Goal: Information Seeking & Learning: Learn about a topic

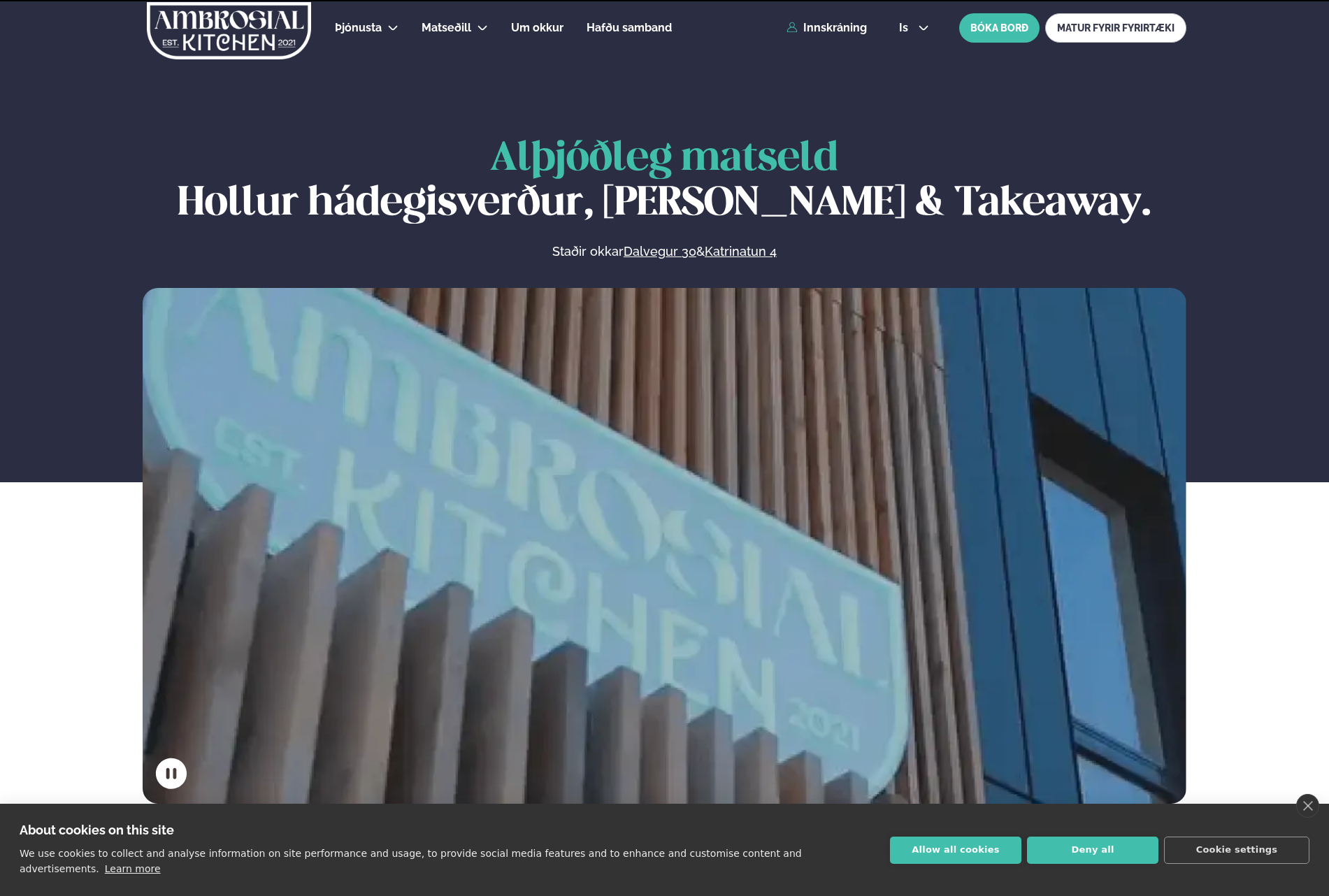
scroll to position [559, 0]
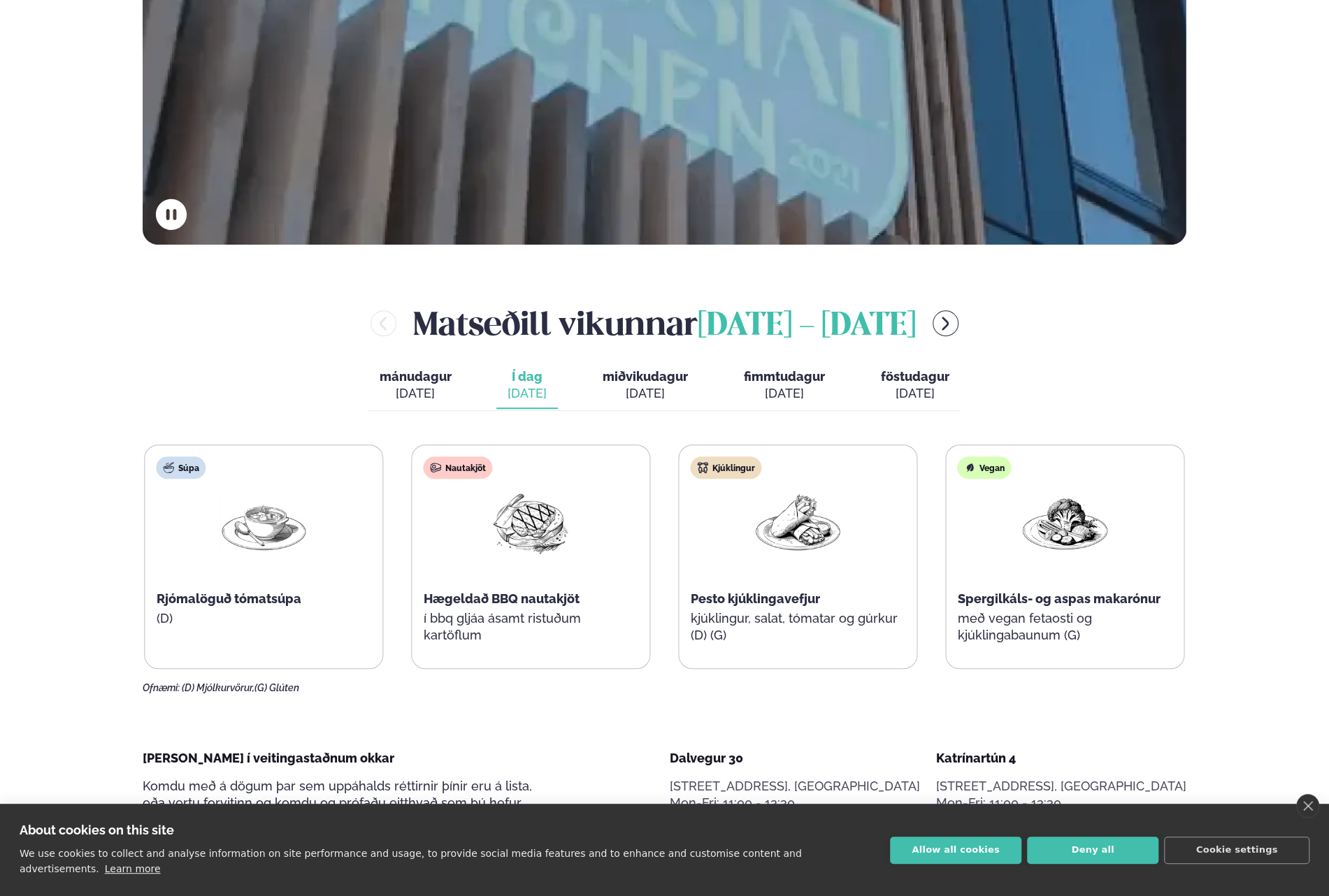
click at [818, 594] on span "Pesto kjúklingavefjur" at bounding box center [755, 599] width 129 height 15
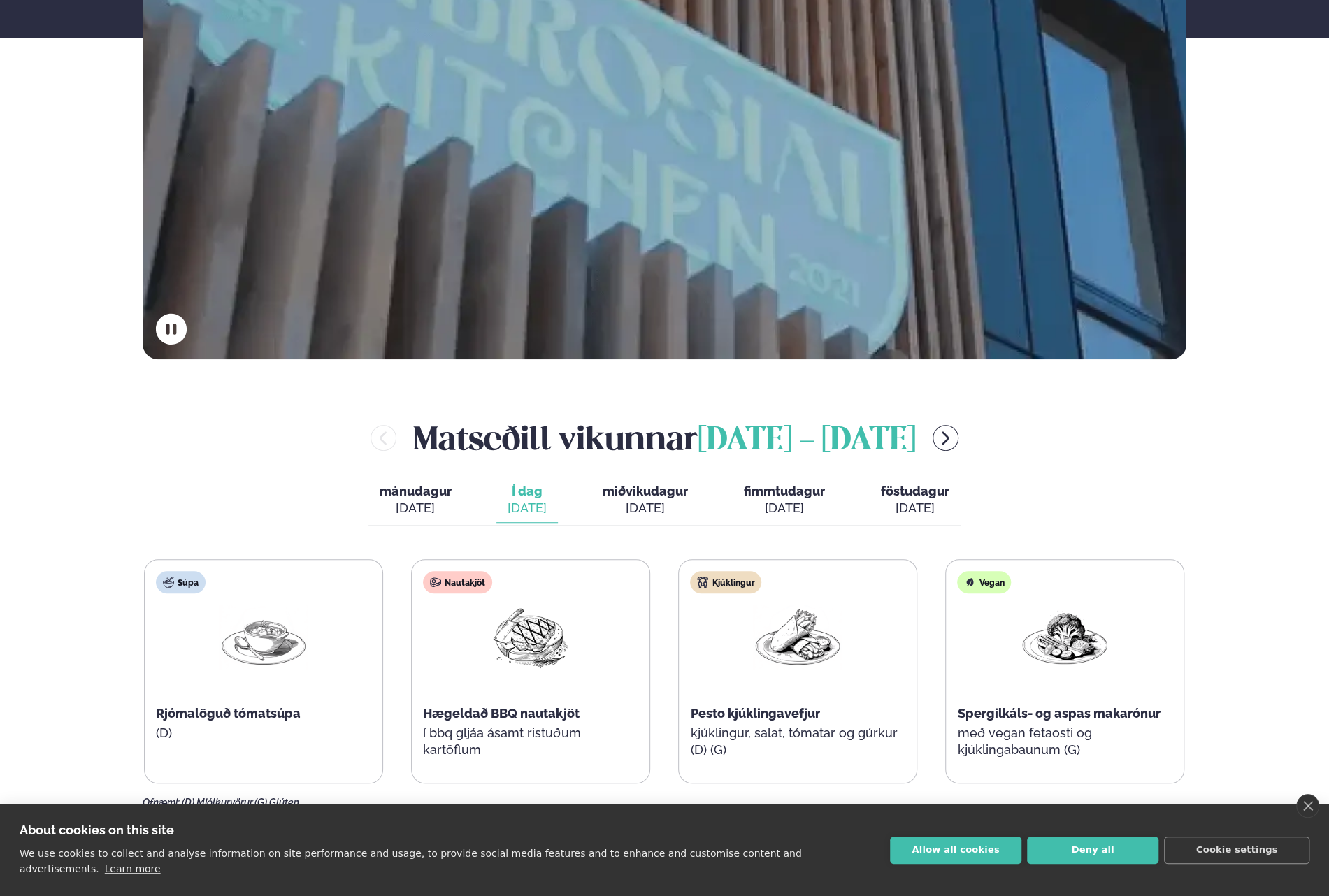
scroll to position [699, 0]
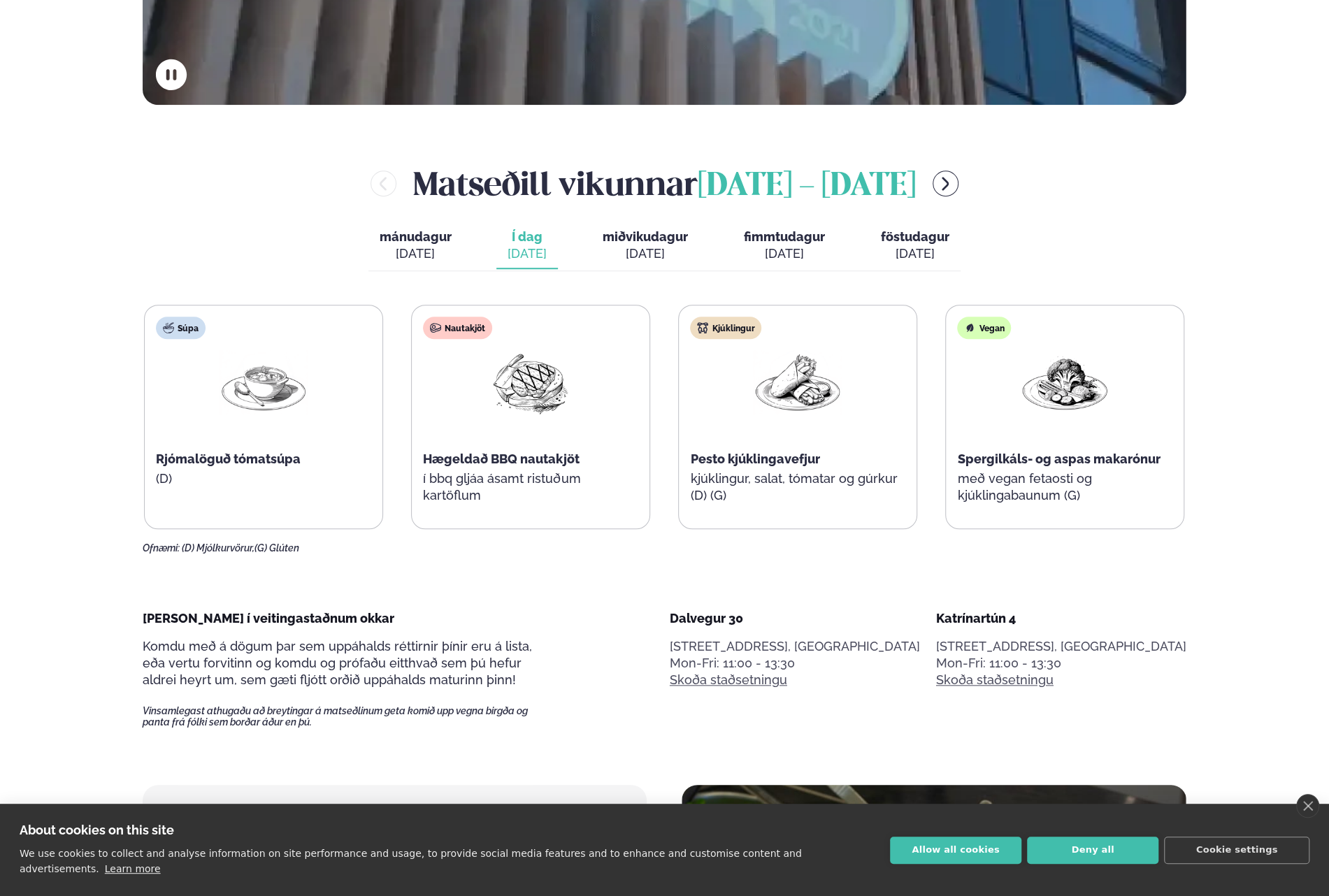
click at [557, 410] on img at bounding box center [531, 382] width 90 height 65
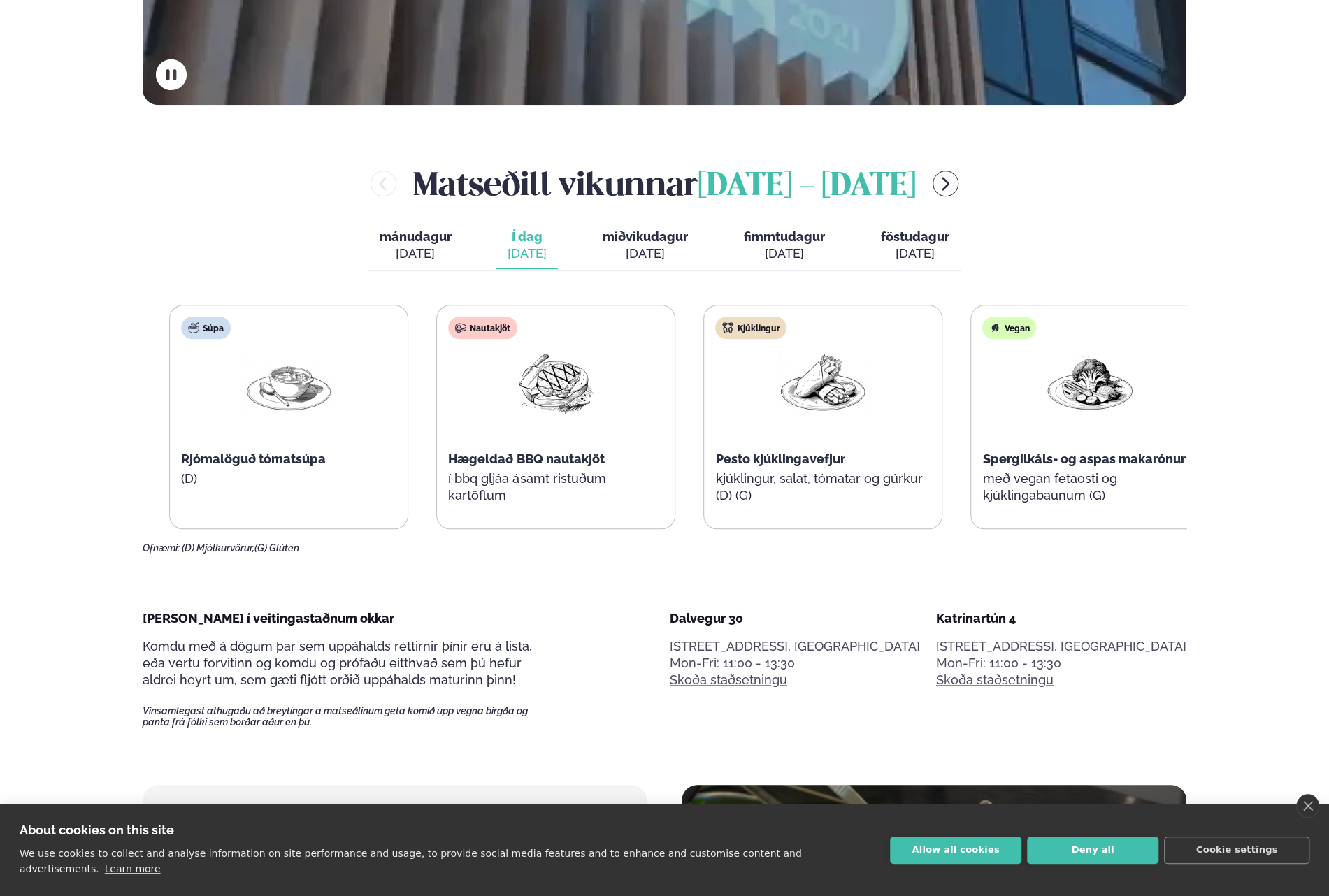
click at [551, 508] on div "Nautakjöt Hægeldað BBQ nautakjöt í bbq gljáa ásamt ristuðum kartöflum" at bounding box center [556, 417] width 238 height 224
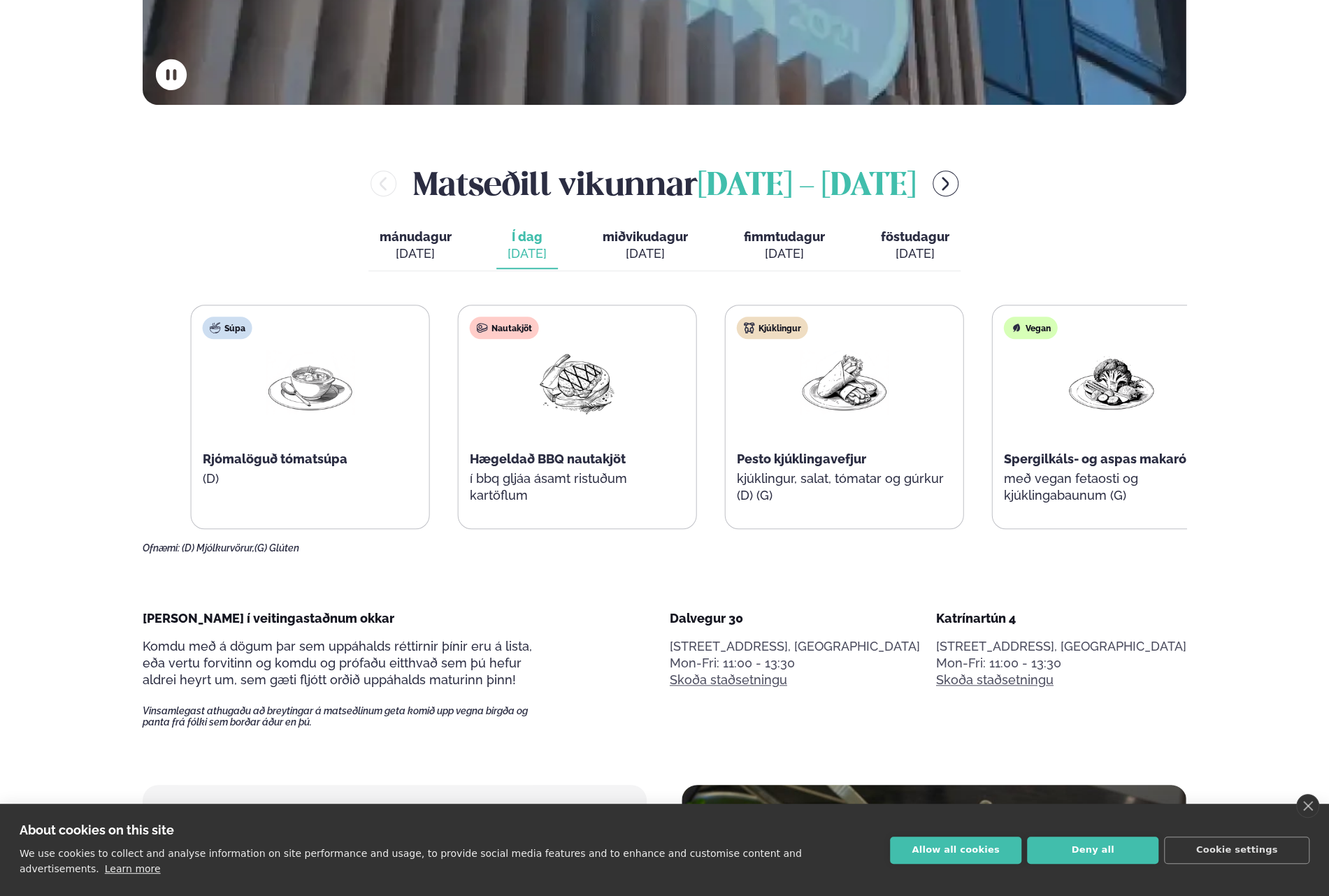
click at [956, 522] on div "Kjúklingur Pesto kjúklingavefjur kjúklingur, salat, tómatar og gúrkur (D) (G)" at bounding box center [845, 417] width 238 height 224
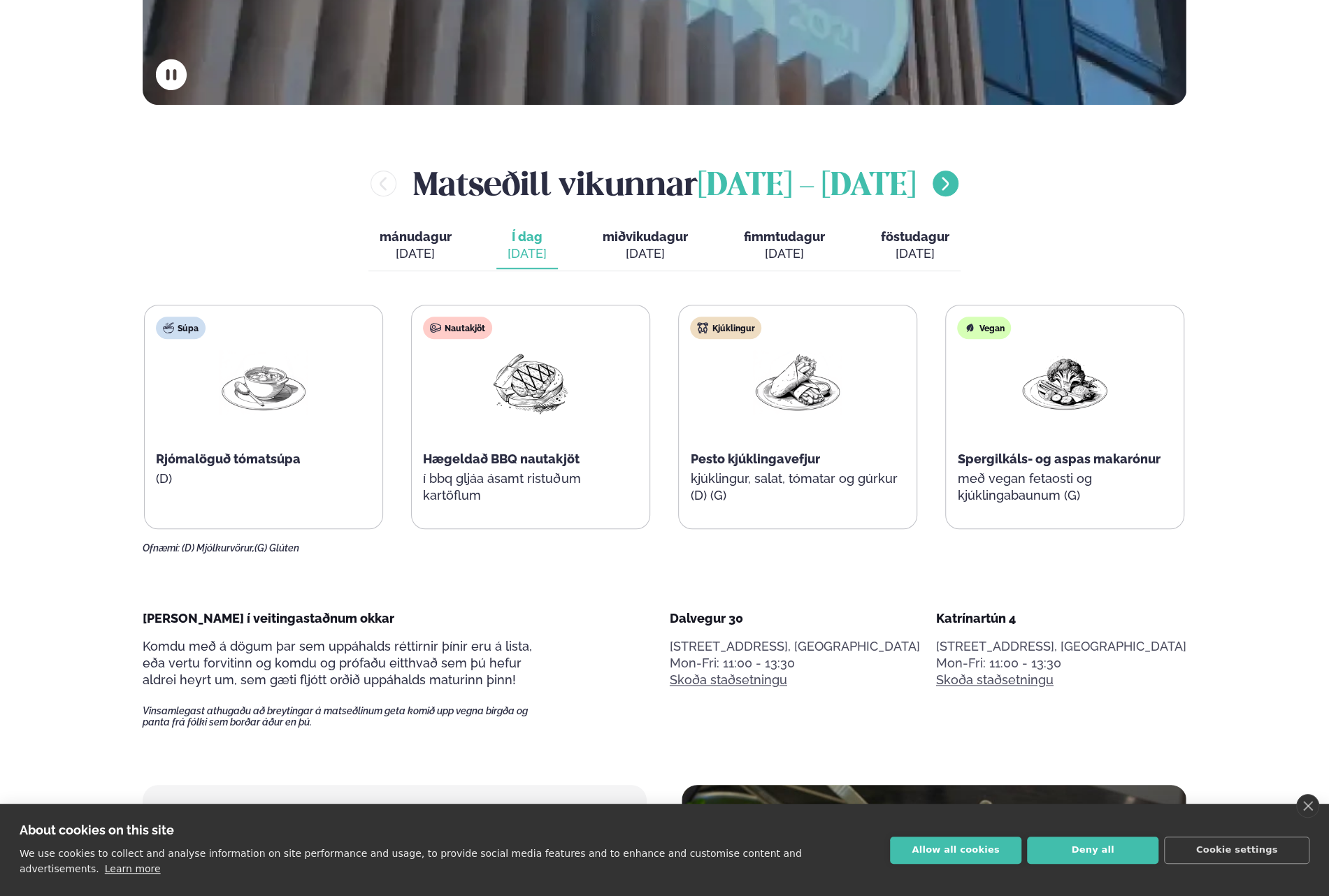
click at [954, 177] on icon "menu-btn-right" at bounding box center [945, 184] width 16 height 16
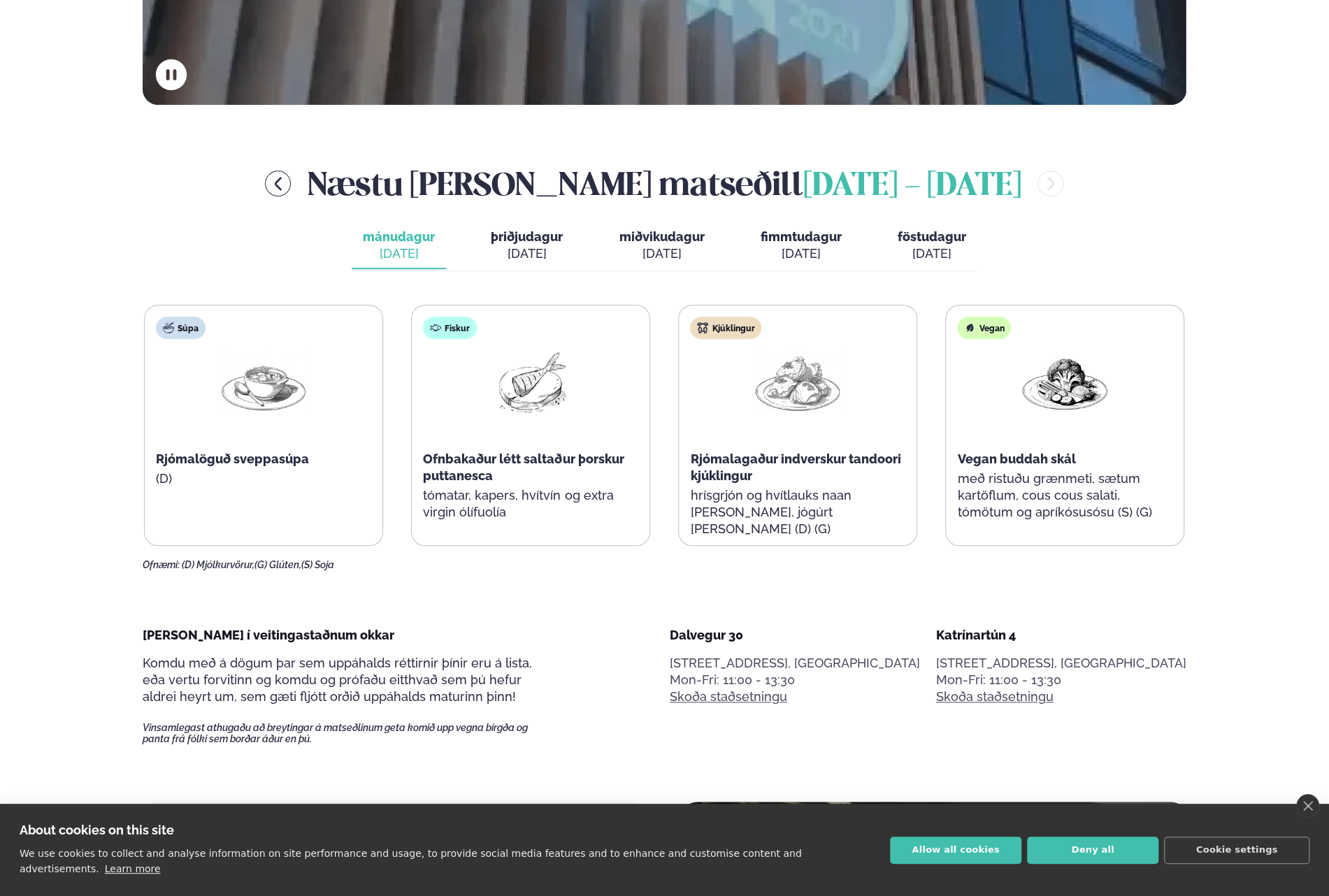
click at [961, 178] on div "Næstu [PERSON_NAME] matseðill [DATE] - [DATE]" at bounding box center [664, 183] width 1044 height 46
click at [287, 191] on icon "menu-btn-left" at bounding box center [278, 184] width 16 height 16
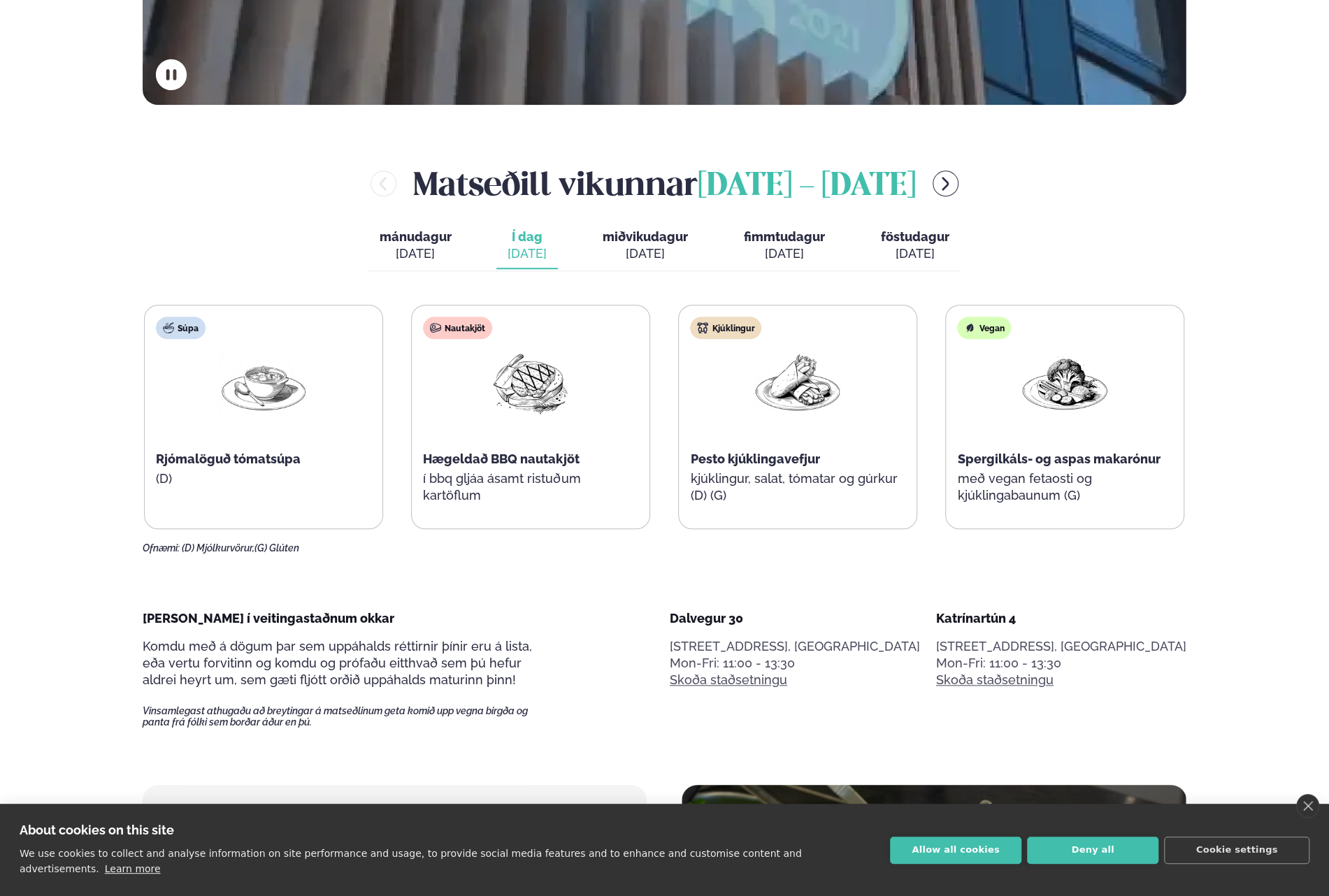
click at [620, 245] on div "[DATE]" at bounding box center [646, 254] width 85 height 16
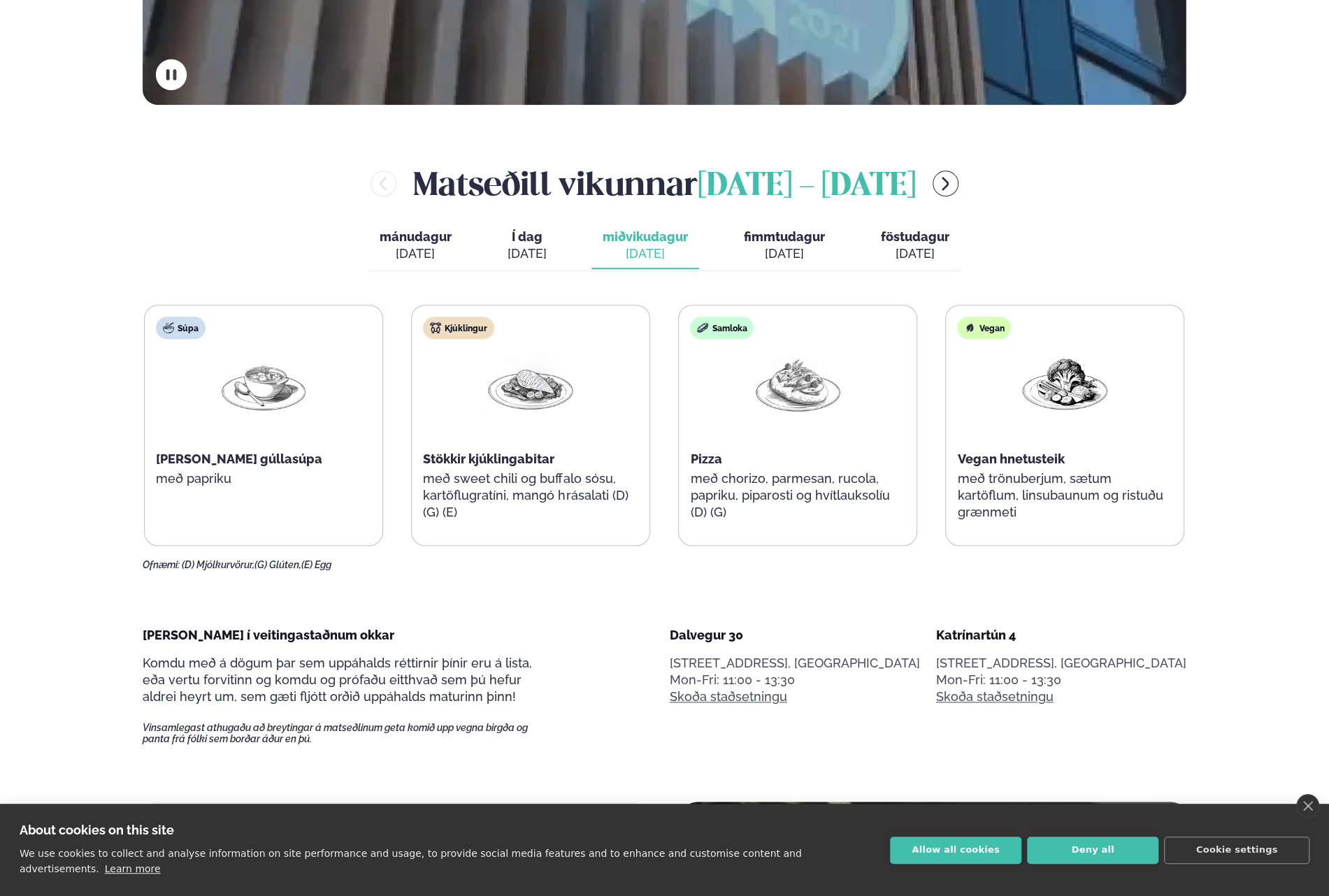
click at [768, 241] on span "fimmtudagur" at bounding box center [784, 237] width 81 height 15
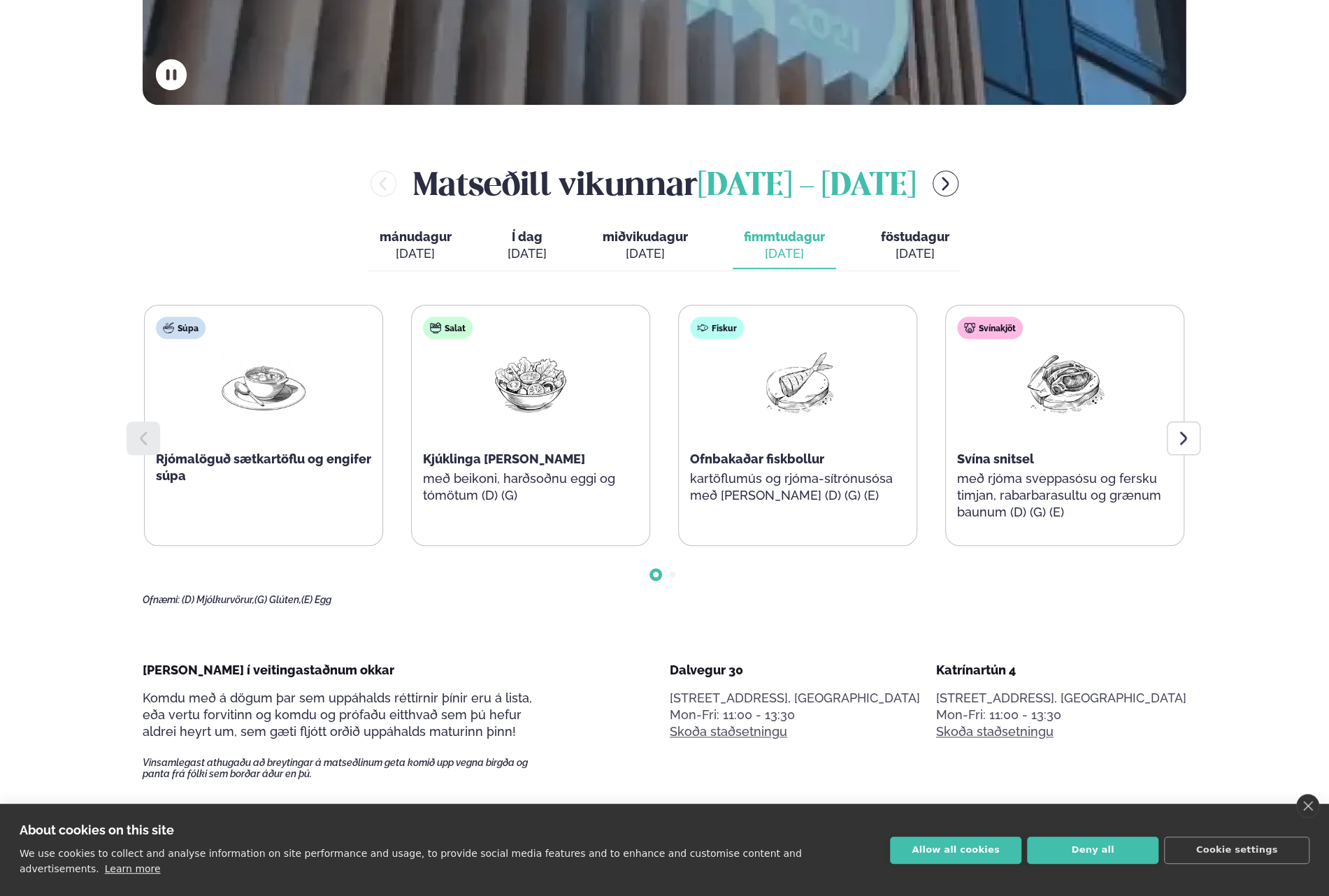
click at [887, 239] on span "föstudagur" at bounding box center [915, 237] width 69 height 15
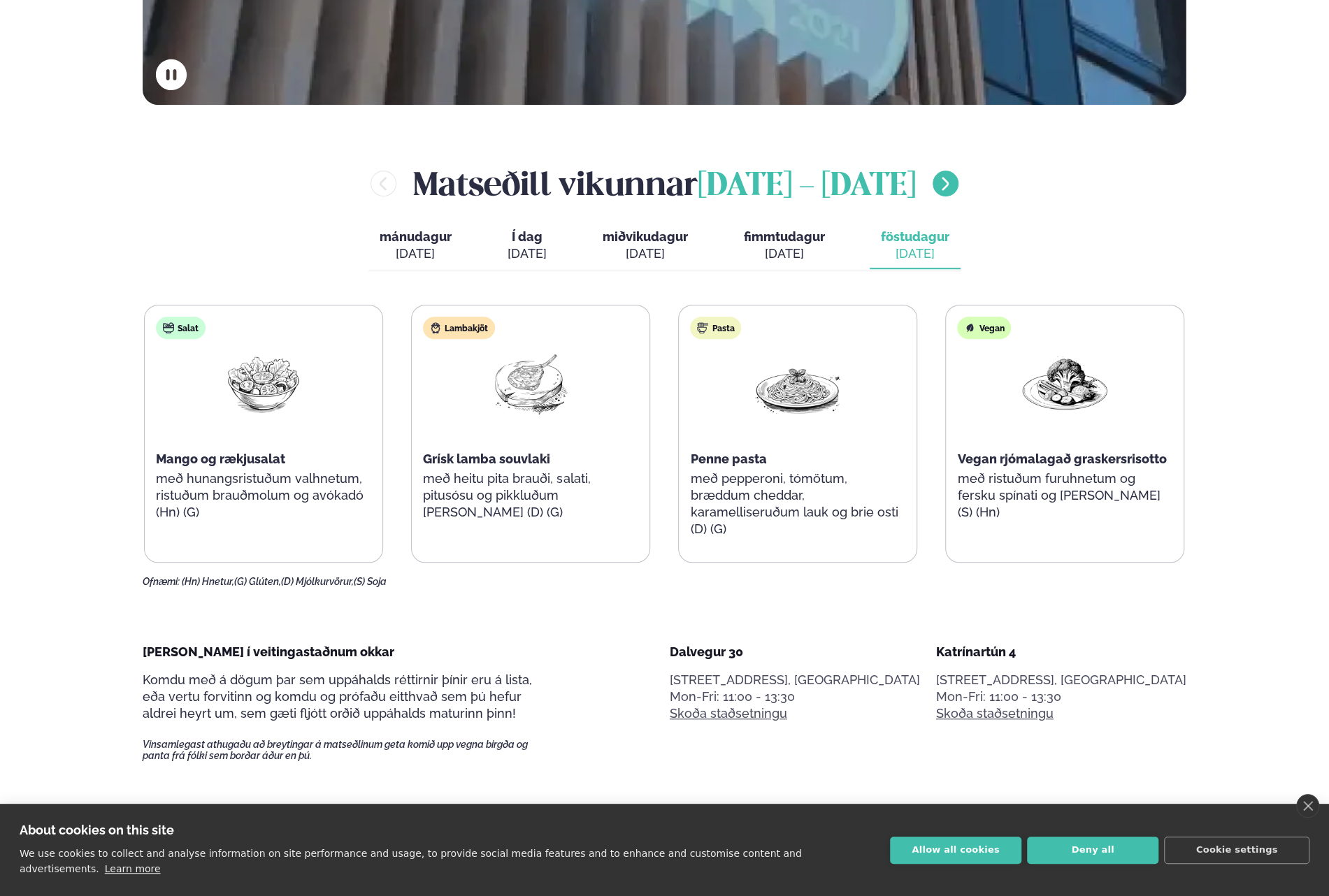
click at [954, 188] on icon "menu-btn-right" at bounding box center [945, 184] width 16 height 16
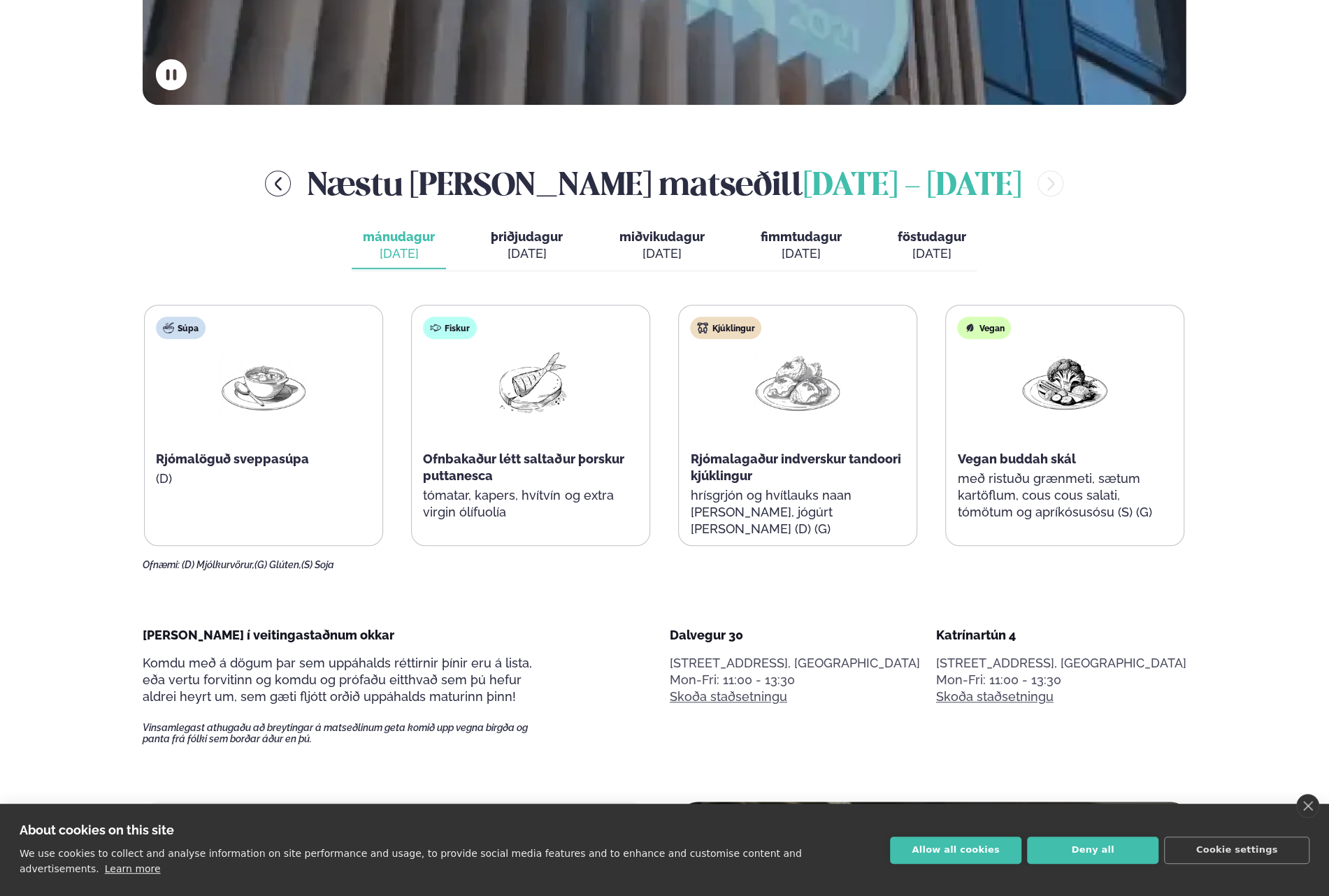
click at [514, 248] on div "[DATE]" at bounding box center [527, 254] width 72 height 16
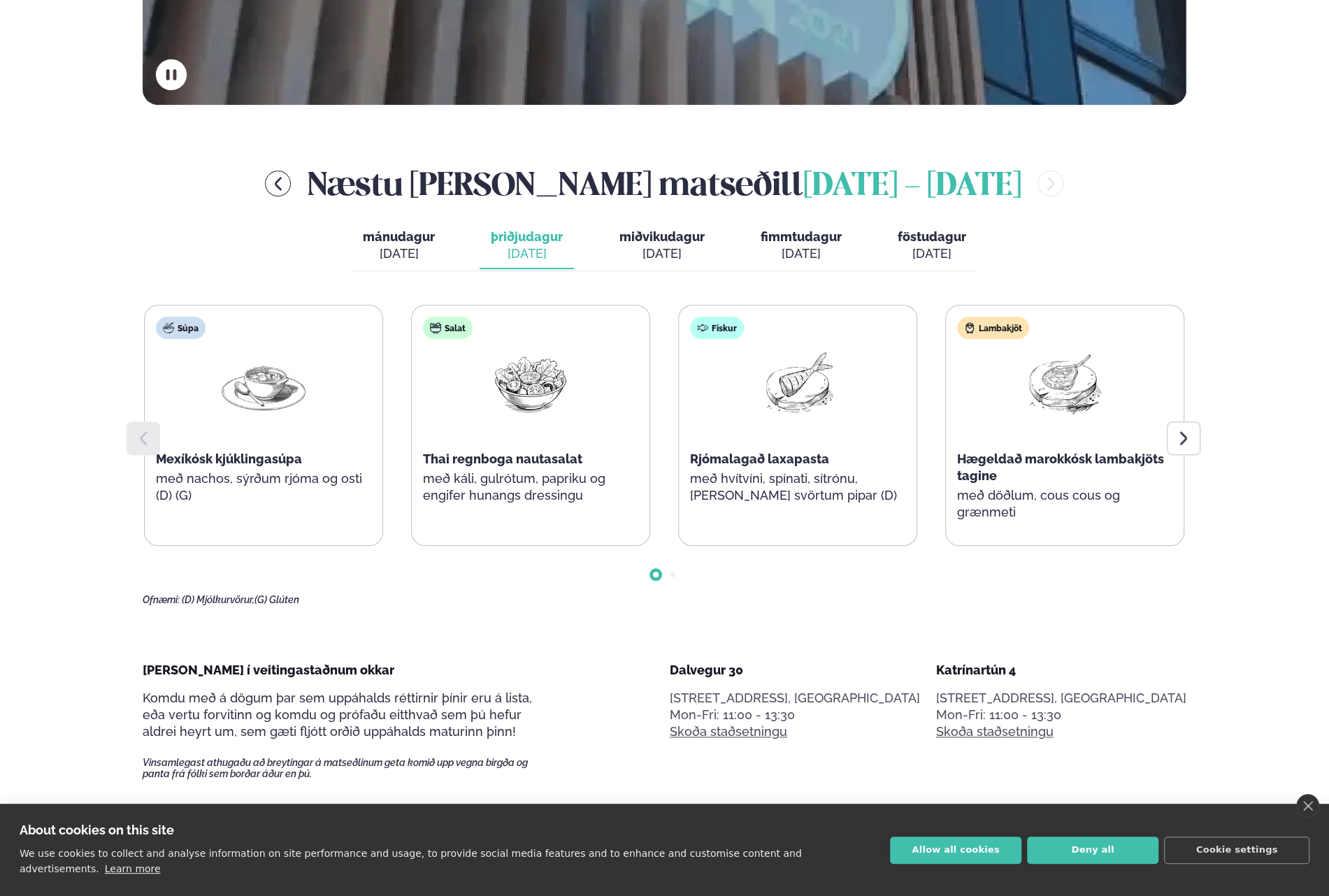
click at [432, 247] on div "[DATE]" at bounding box center [399, 254] width 72 height 16
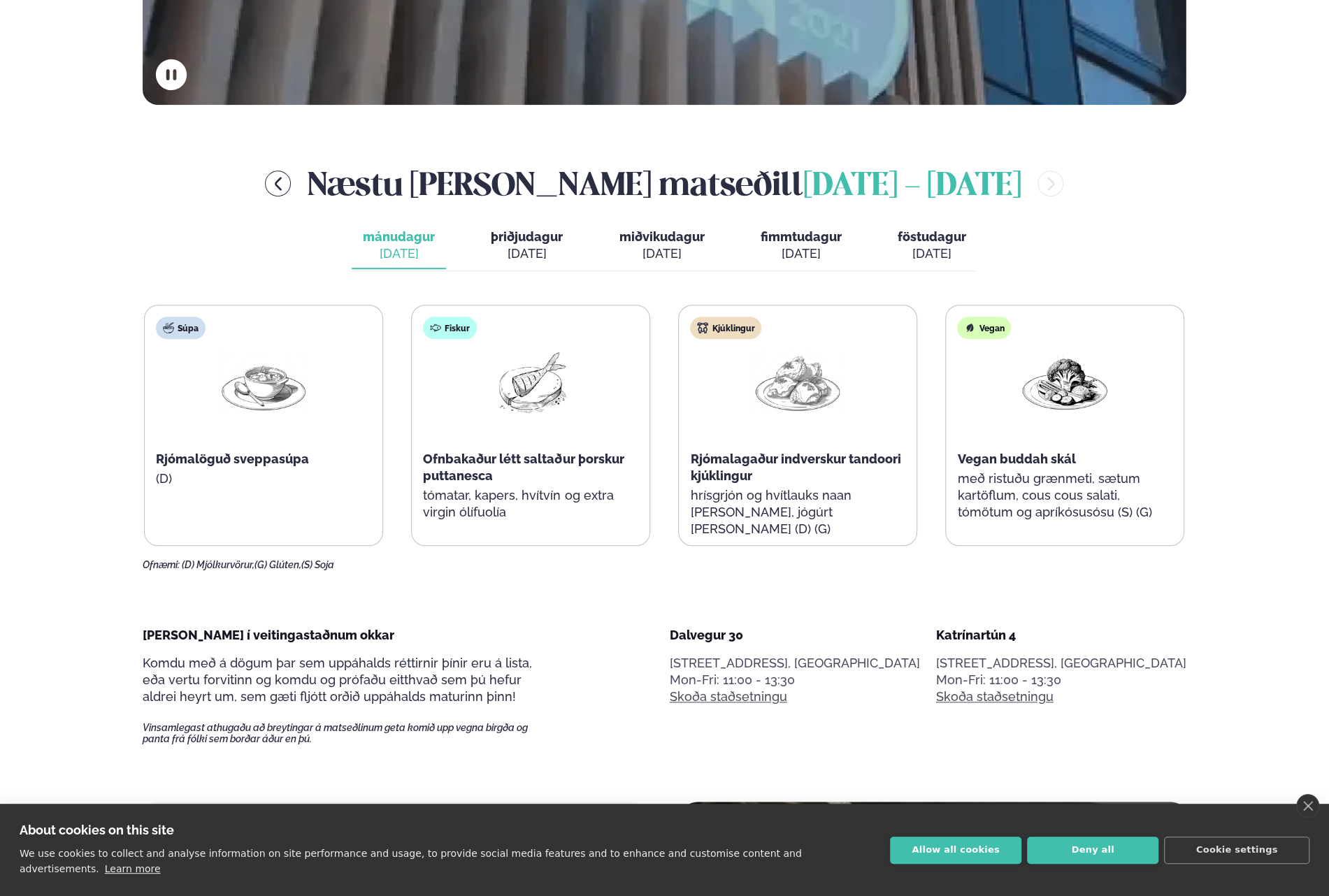
click at [467, 249] on div "mánudagur mán. [DATE] þriðjudagur þri. [DATE] miðvikudagur mið. [DATE] fimmtuda…" at bounding box center [664, 247] width 625 height 48
click at [501, 242] on span "þriðjudagur" at bounding box center [527, 237] width 72 height 15
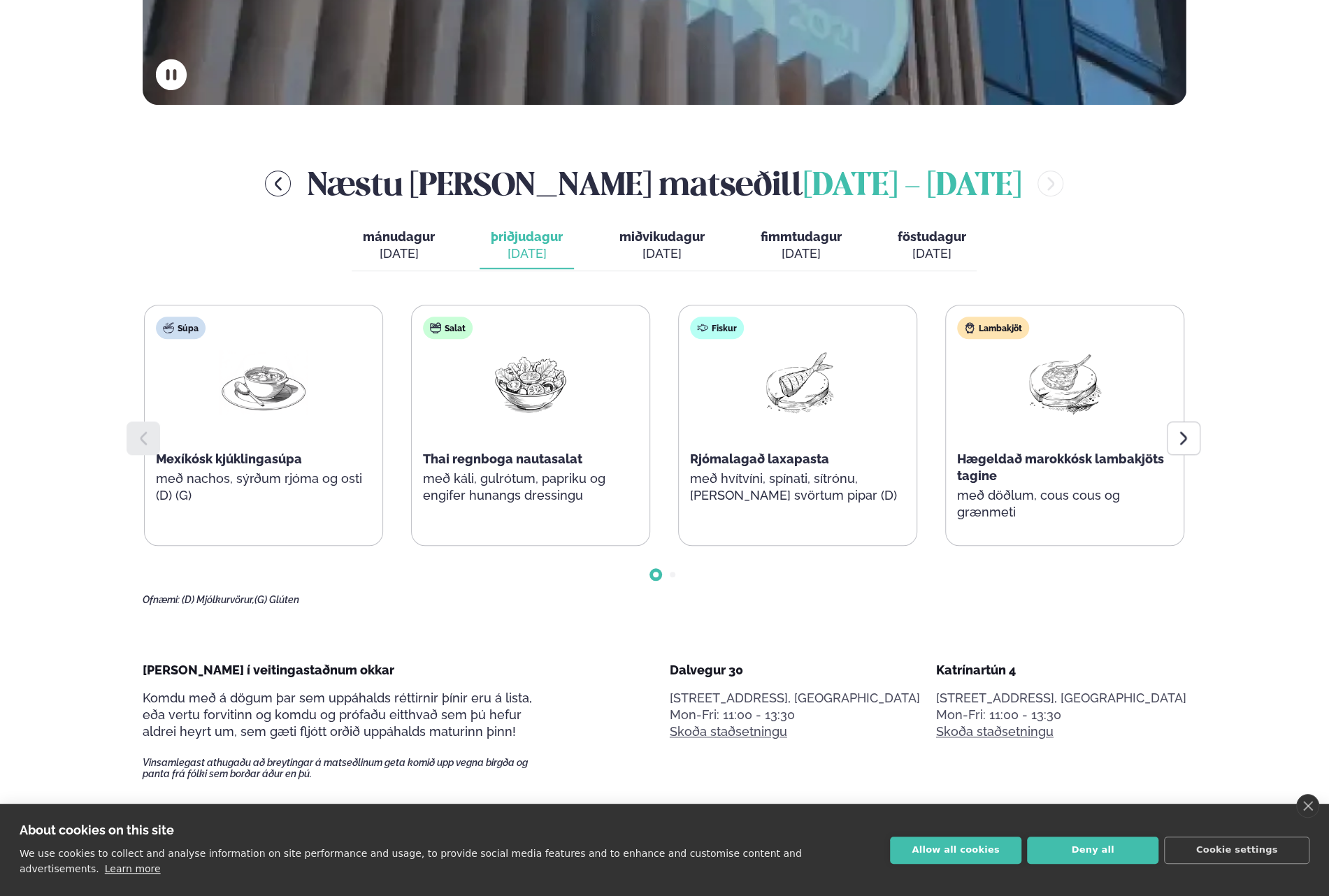
click at [667, 242] on span "miðvikudagur" at bounding box center [662, 237] width 85 height 15
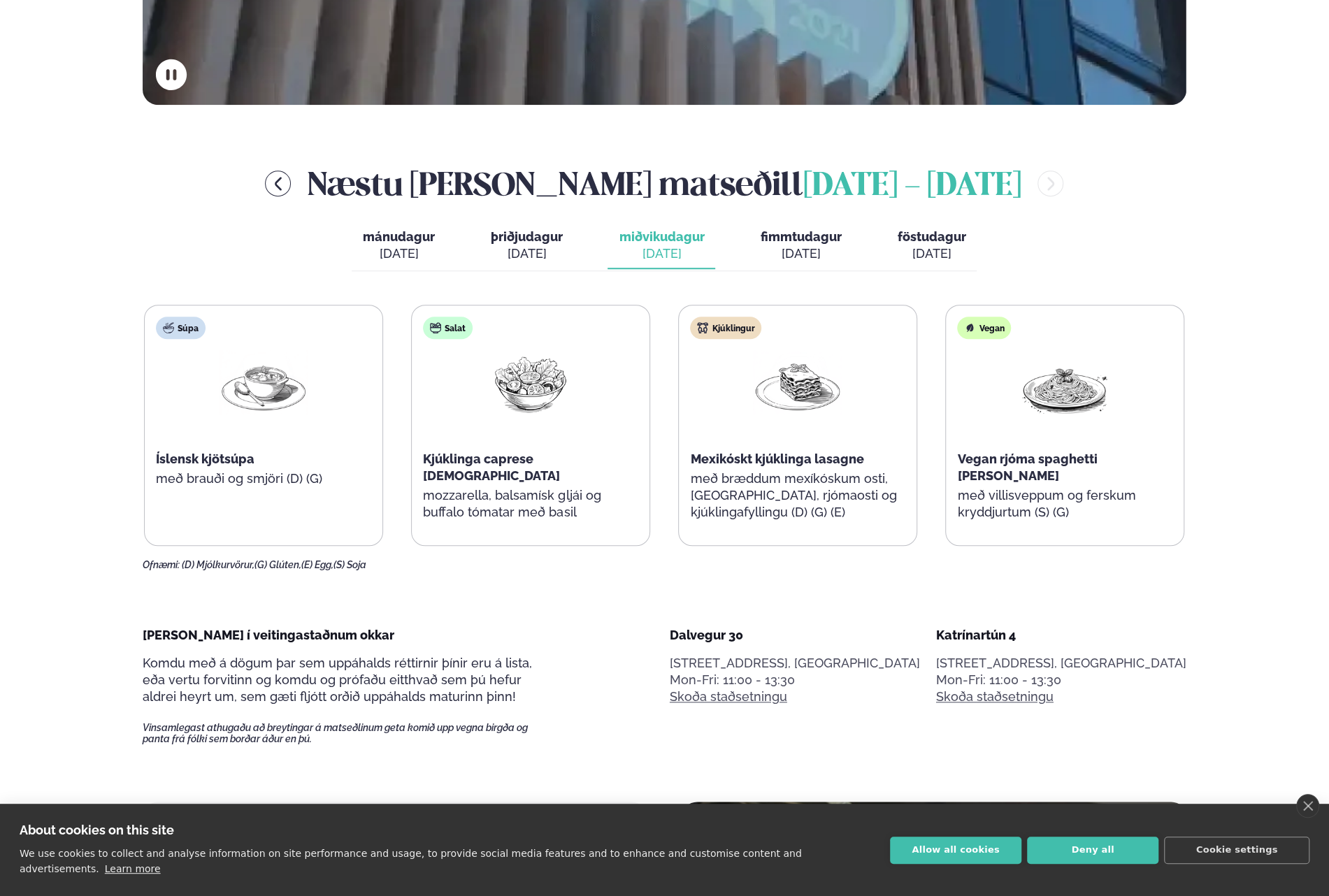
click at [497, 223] on button "þriðjudagur þri. [DATE]" at bounding box center [527, 246] width 94 height 46
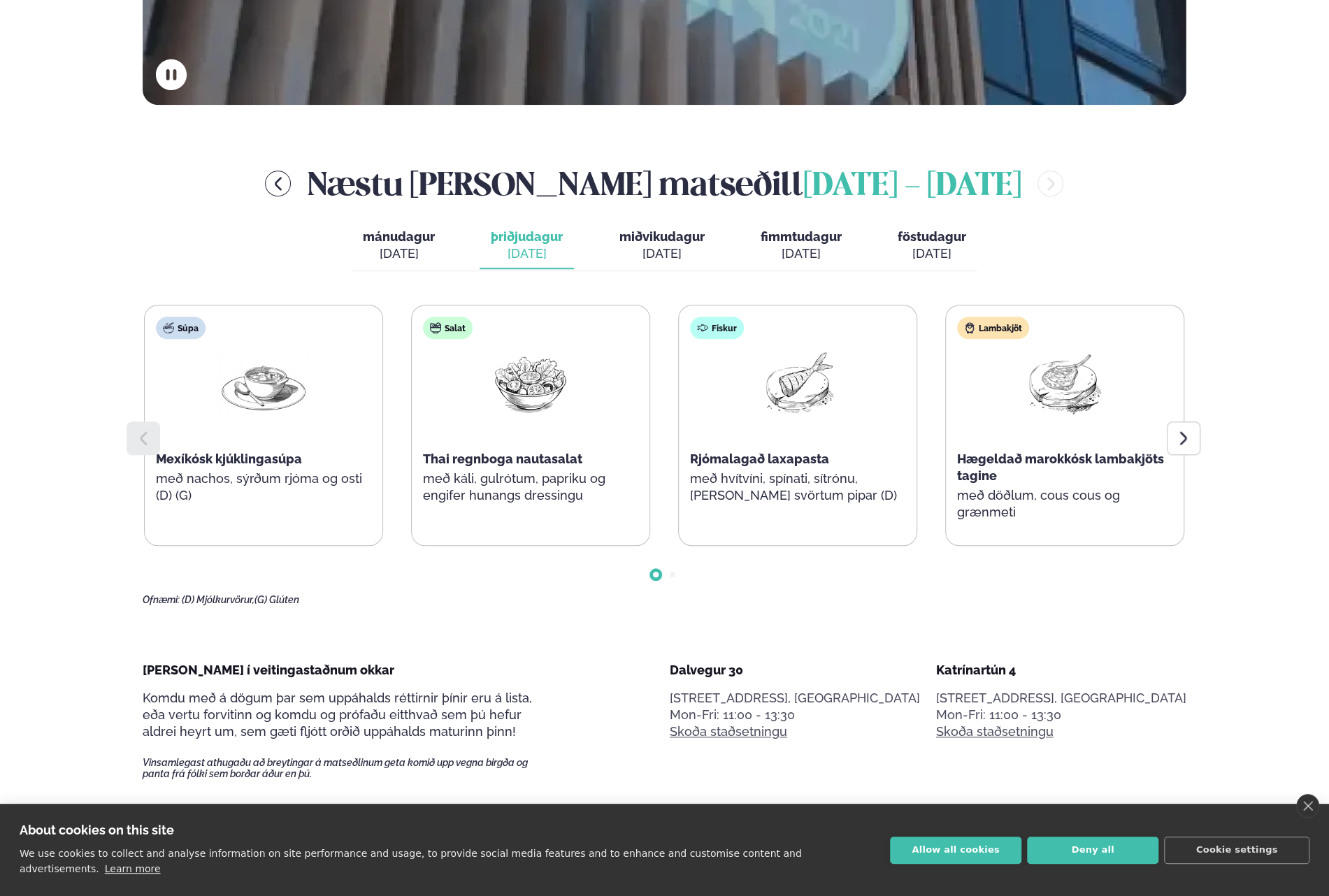
drag, startPoint x: 654, startPoint y: 251, endPoint x: 651, endPoint y: 242, distance: 9.5
click at [653, 246] on div "[DATE]" at bounding box center [662, 254] width 85 height 16
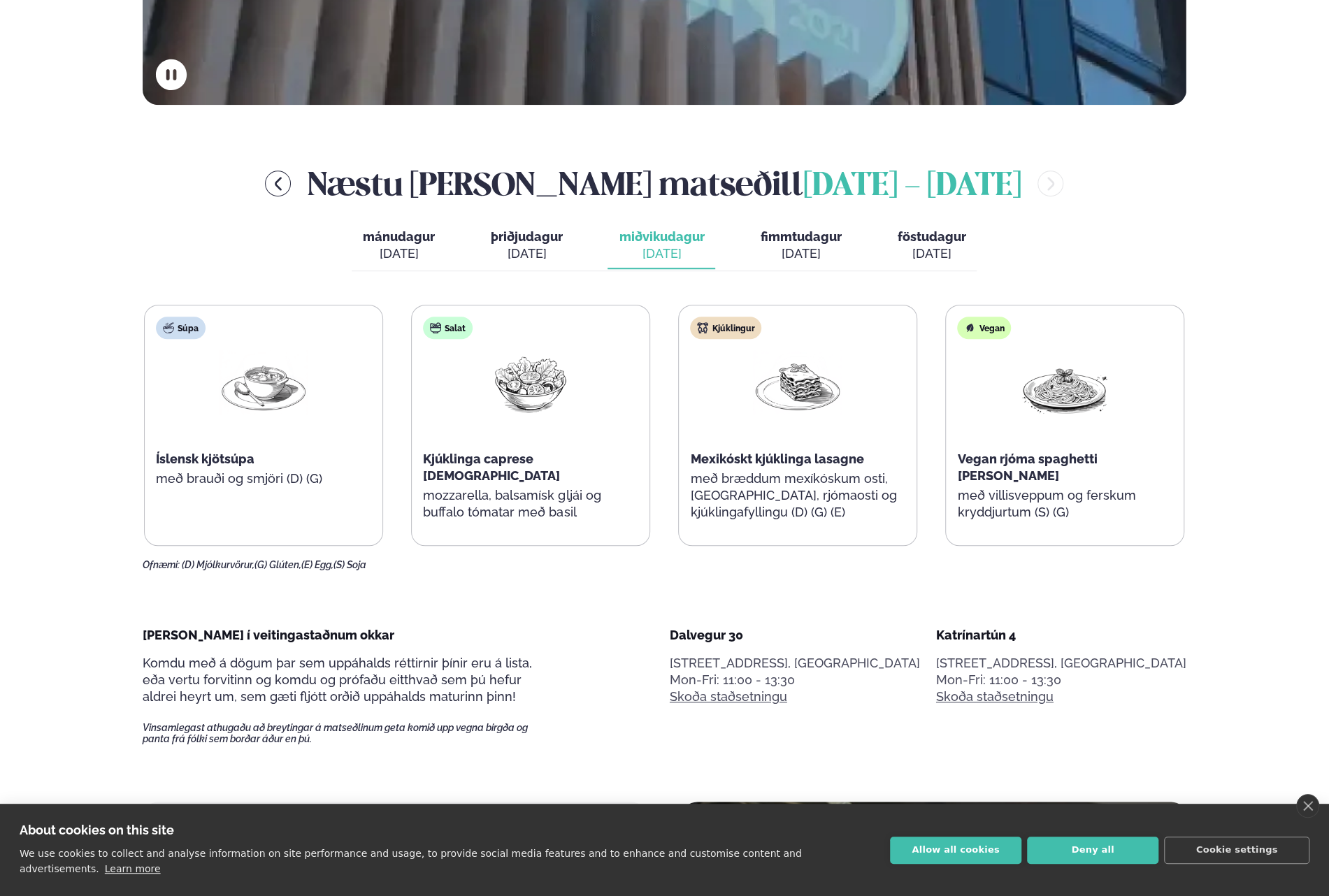
click at [798, 242] on span "fimmtudagur" at bounding box center [801, 237] width 81 height 15
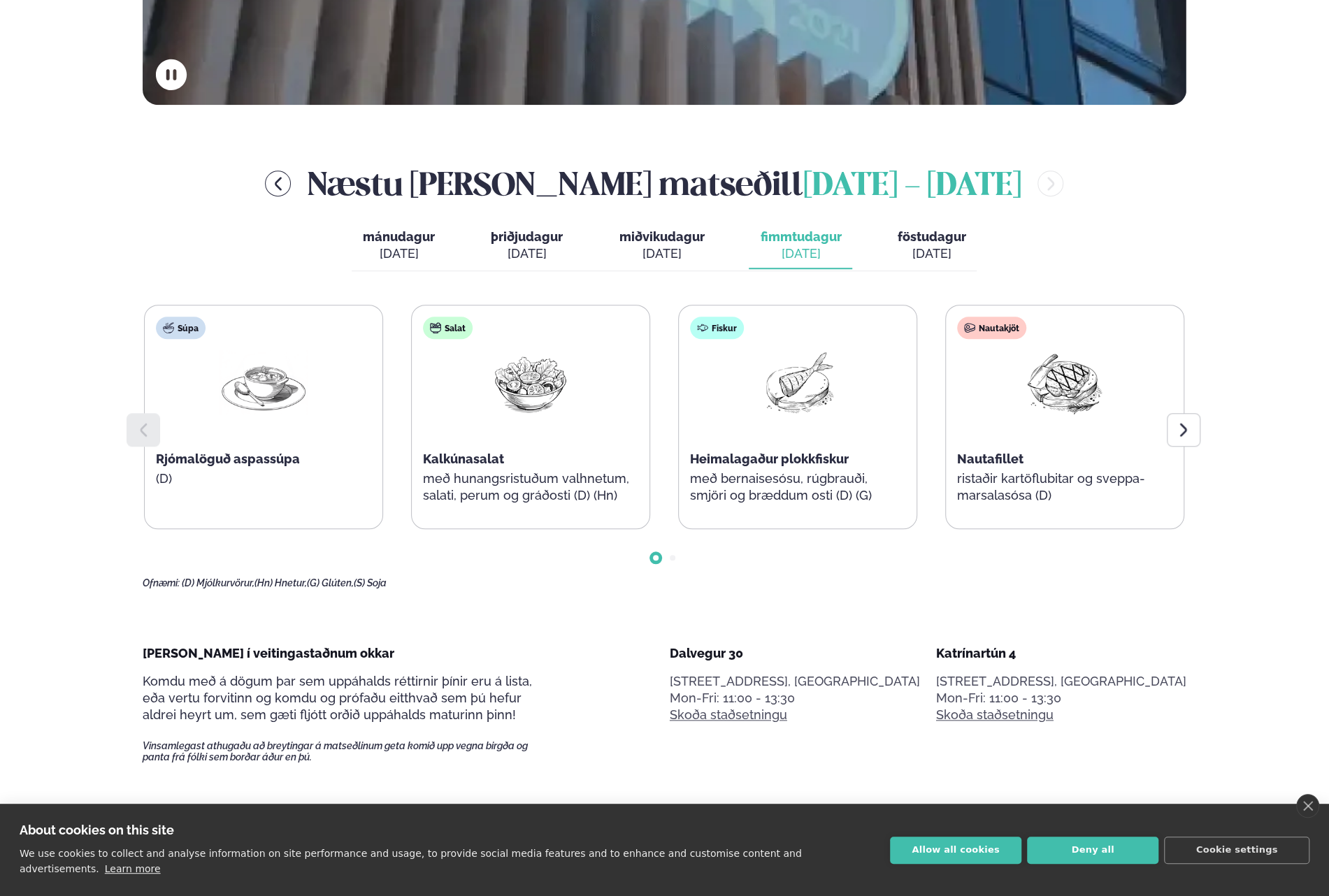
click at [884, 235] on div "mánudagur mán. [DATE] þriðjudagur þri. [DATE] miðvikudagur mið. [DATE] fimmtuda…" at bounding box center [664, 247] width 625 height 48
click at [902, 234] on span "föstudagur" at bounding box center [932, 237] width 69 height 15
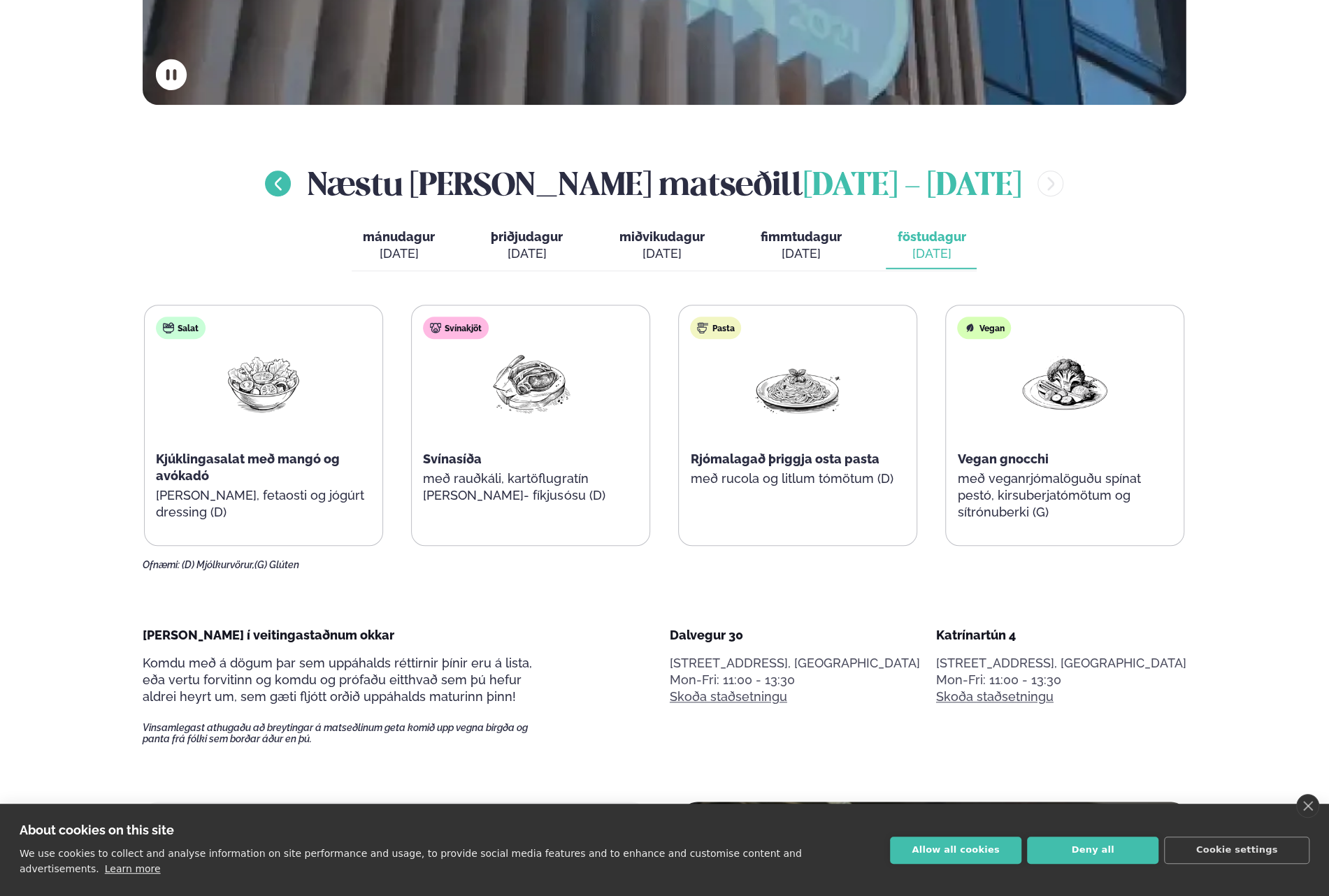
click at [291, 180] on button "menu-btn-left" at bounding box center [278, 183] width 26 height 26
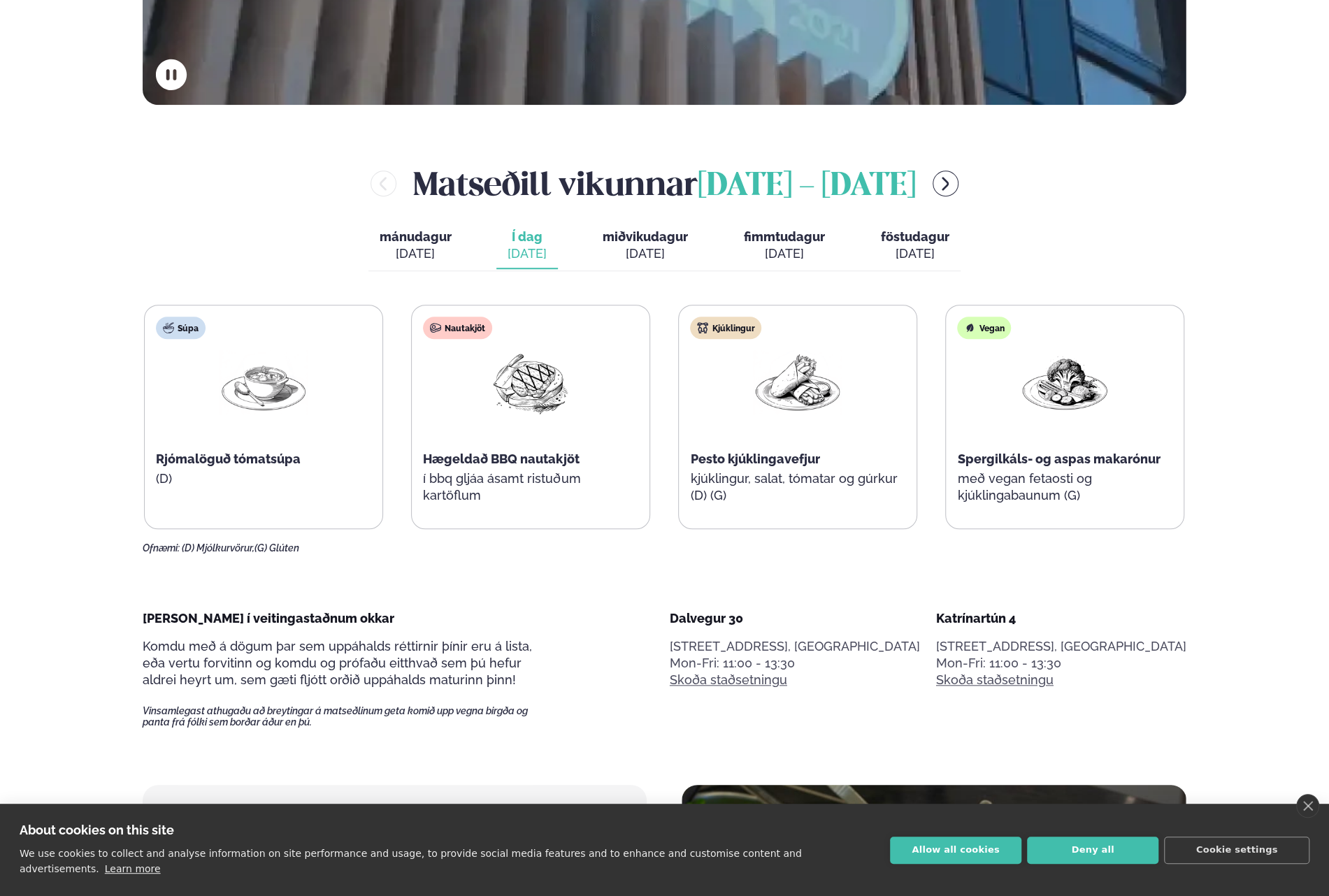
click at [528, 253] on div "[DATE]" at bounding box center [527, 254] width 39 height 16
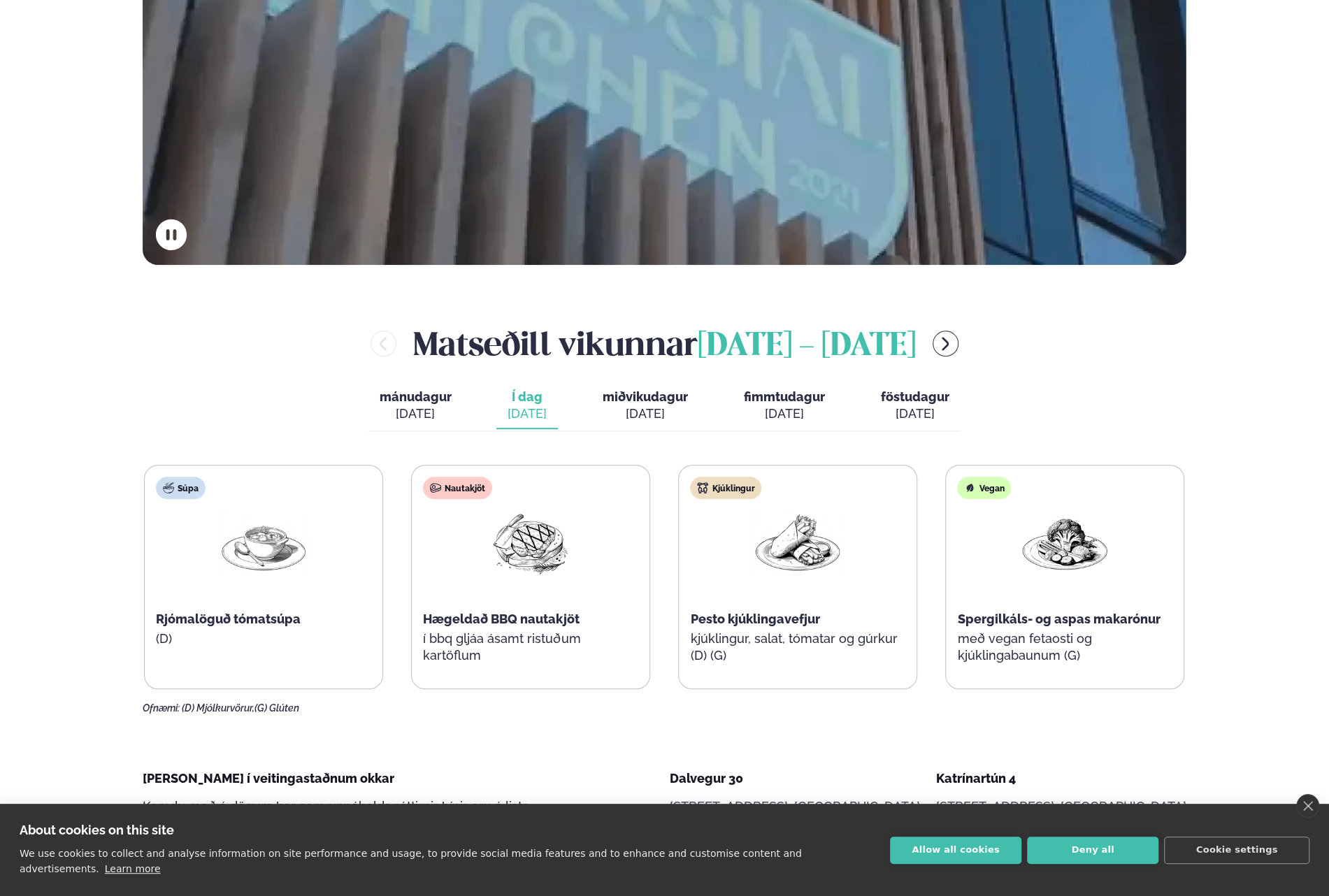
scroll to position [349, 0]
